Goal: Task Accomplishment & Management: Use online tool/utility

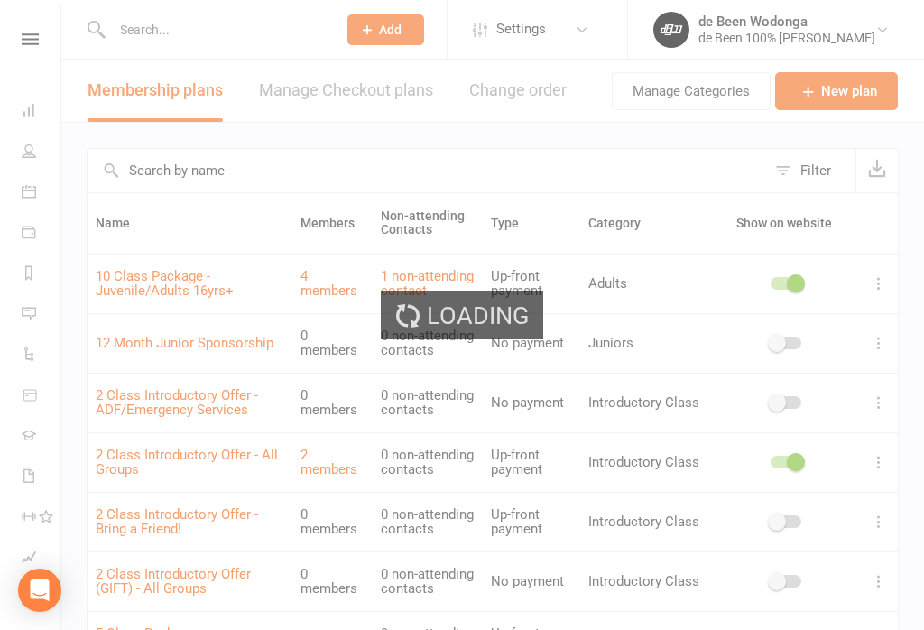
select select "100"
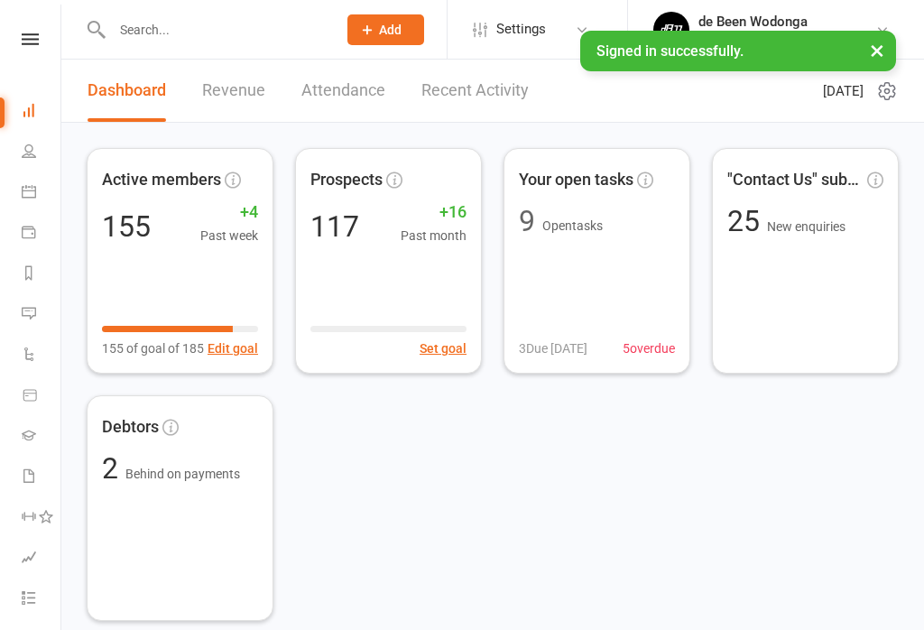
click at [32, 195] on icon at bounding box center [29, 191] width 14 height 14
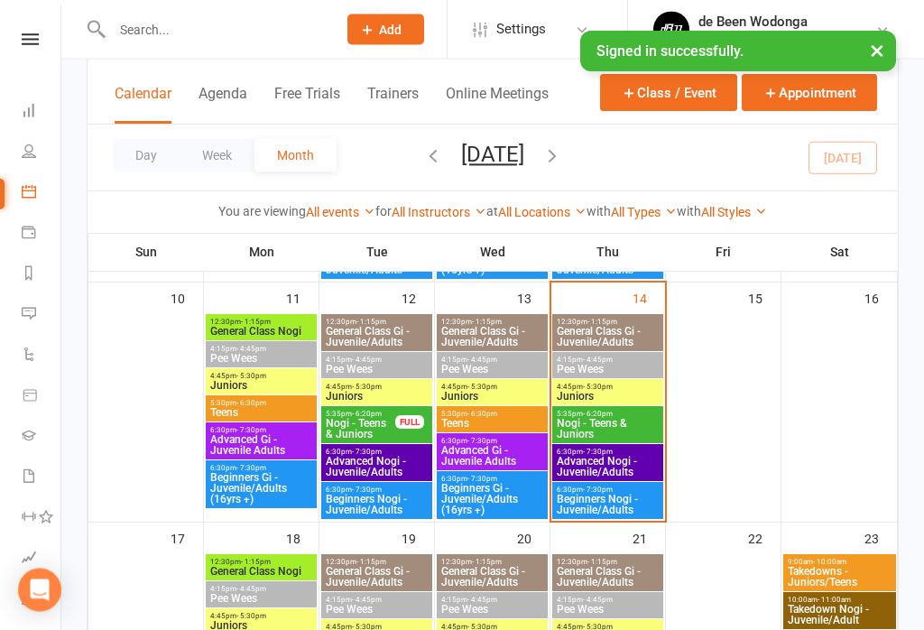
scroll to position [582, 0]
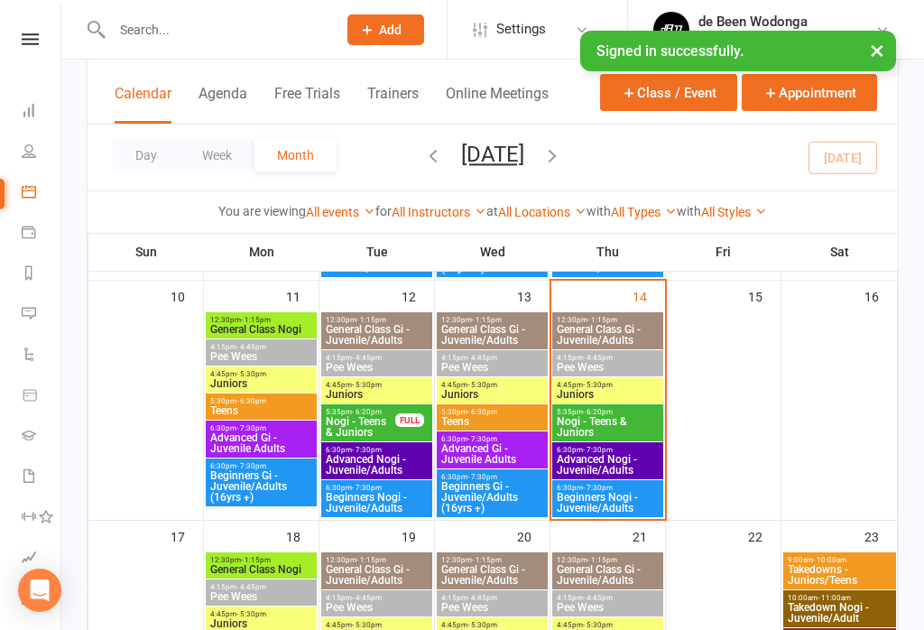
click at [614, 362] on span "Pee Wees" at bounding box center [608, 367] width 104 height 11
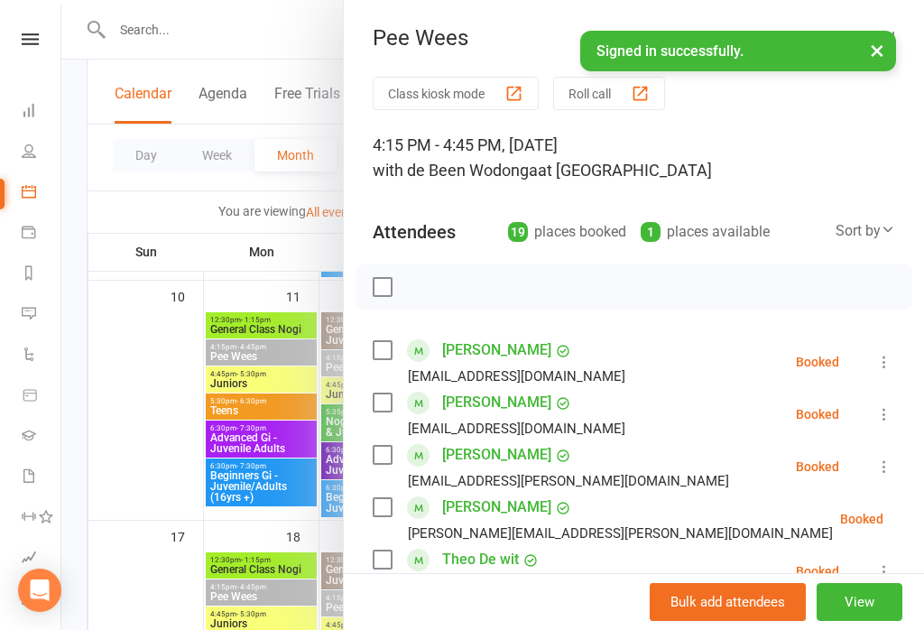
click at [455, 89] on button "Class kiosk mode" at bounding box center [455, 93] width 166 height 33
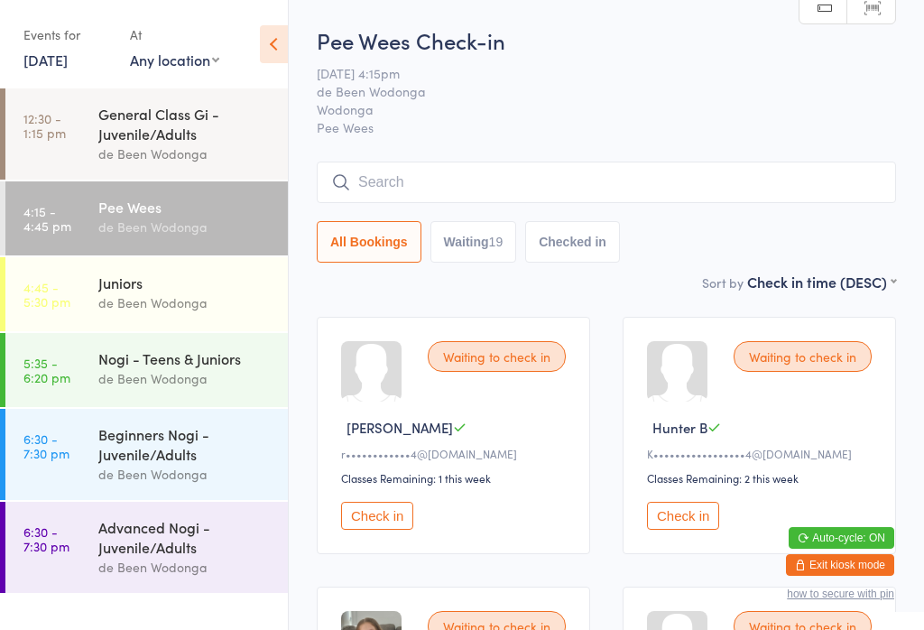
click at [870, 281] on select "First name (ASC) First name (DESC) Last name (ASC) Last name (DESC) Check in ti…" at bounding box center [821, 278] width 149 height 15
